Goal: Task Accomplishment & Management: Manage account settings

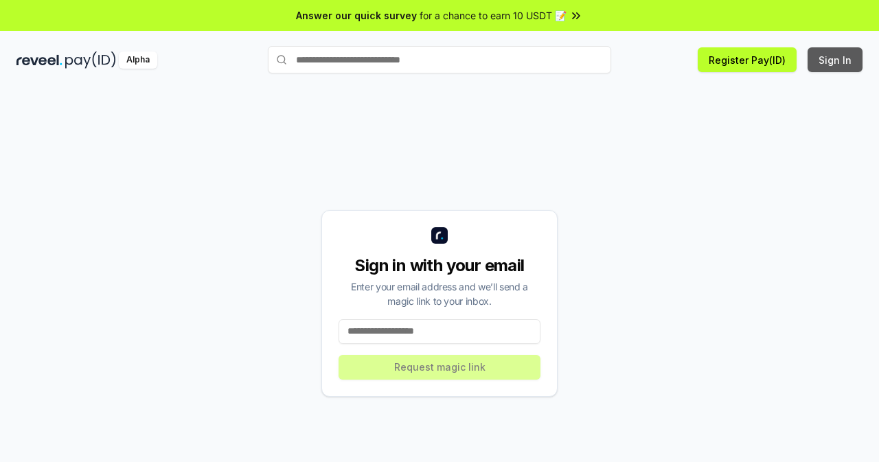
click at [838, 62] on button "Sign In" at bounding box center [834, 59] width 55 height 25
click at [409, 325] on input at bounding box center [439, 331] width 202 height 25
click at [399, 334] on input at bounding box center [439, 331] width 202 height 25
click at [419, 369] on div "Sign in with your email Enter your email address and we’ll send a magic link to…" at bounding box center [439, 303] width 236 height 187
click at [398, 331] on input at bounding box center [439, 331] width 202 height 25
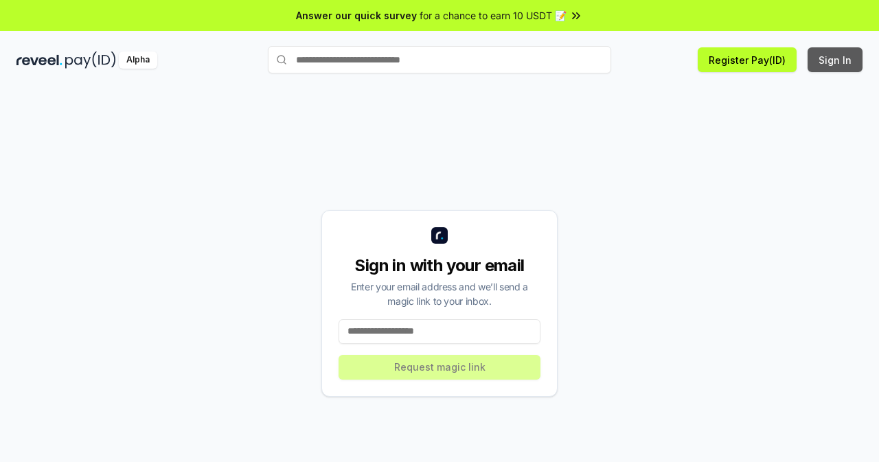
click at [845, 58] on button "Sign In" at bounding box center [834, 59] width 55 height 25
